Goal: Find specific page/section: Find specific page/section

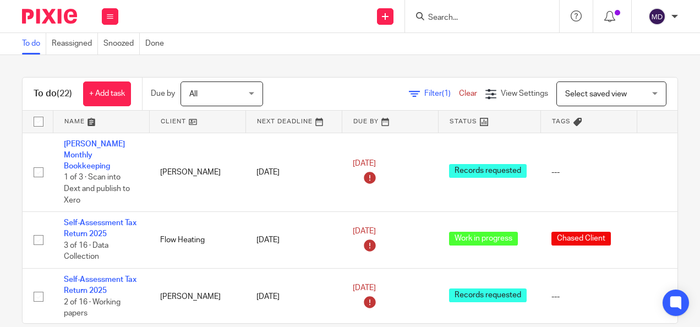
click at [454, 21] on input "Search" at bounding box center [476, 18] width 99 height 10
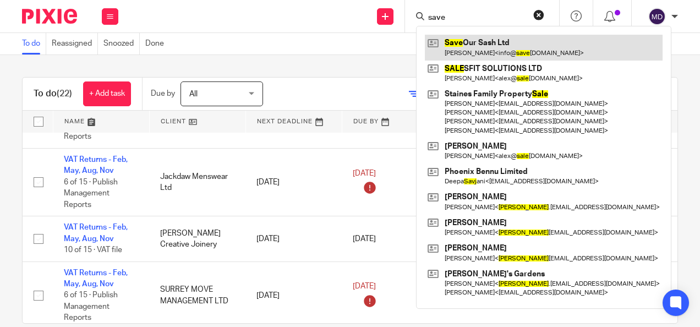
type input "save"
click at [461, 43] on link at bounding box center [544, 47] width 238 height 25
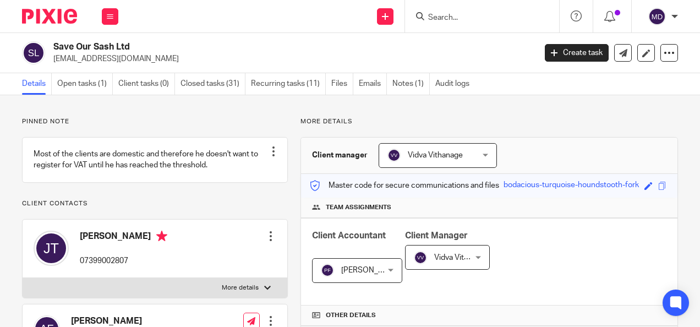
click at [495, 262] on div "Client Accountant Pasan Fernando Pasan Fernando Not selected Anita Stephen Cait…" at bounding box center [489, 261] width 376 height 87
click at [96, 84] on link "Open tasks (1)" at bounding box center [85, 83] width 56 height 21
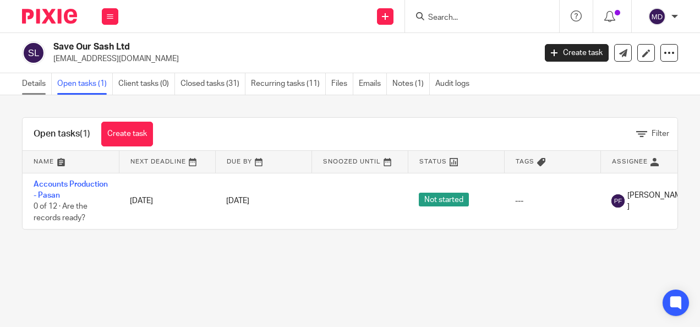
click at [40, 90] on link "Details" at bounding box center [37, 83] width 30 height 21
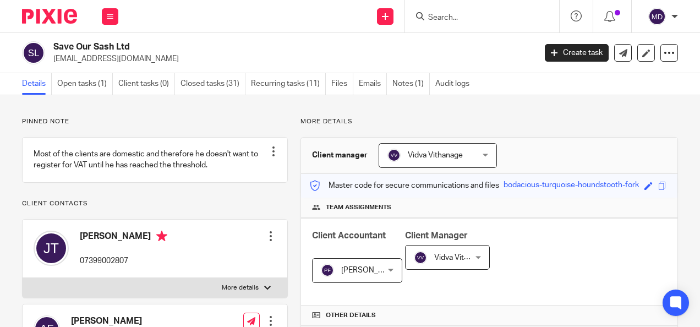
click at [232, 8] on div "Send new email Create task Add client Get Support Contact Support Help Document…" at bounding box center [414, 16] width 571 height 32
click at [61, 17] on img at bounding box center [49, 16] width 55 height 15
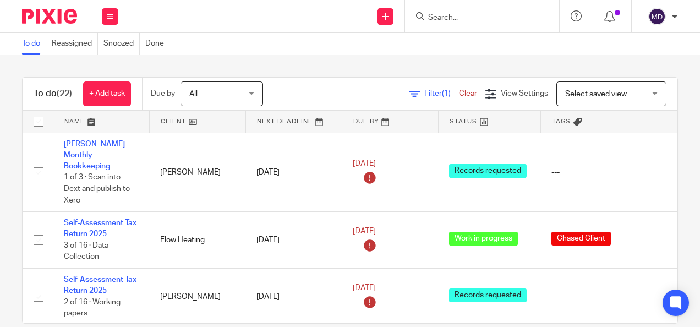
click at [318, 64] on div "To do (22) + Add task Due by All All [DATE] [DATE] This week Next week This mon…" at bounding box center [350, 191] width 700 height 272
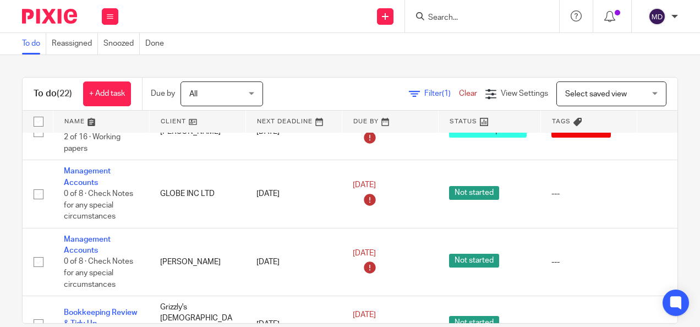
scroll to position [507, 0]
